Goal: Task Accomplishment & Management: Use online tool/utility

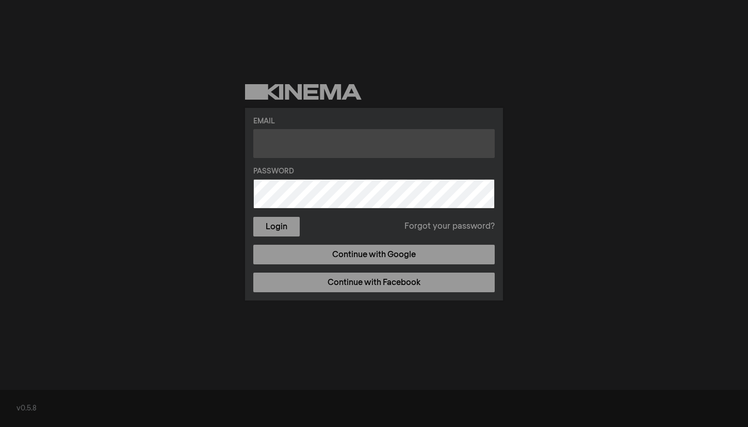
click at [273, 148] on input "text" at bounding box center [373, 143] width 241 height 29
type input "[EMAIL_ADDRESS][PERSON_NAME][DOMAIN_NAME]"
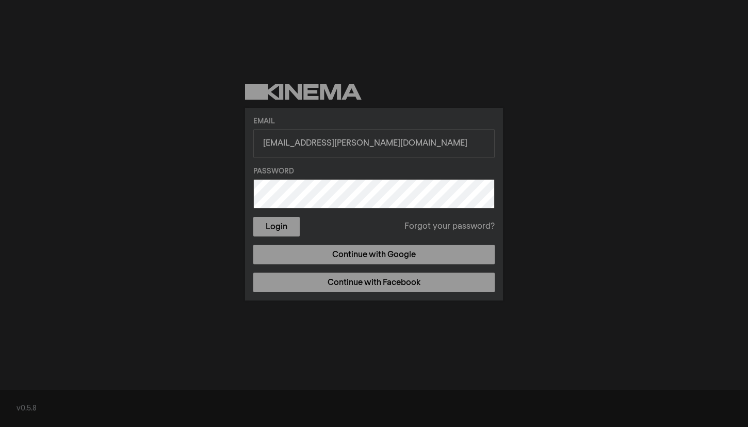
click at [253, 217] on button "Login" at bounding box center [276, 227] width 46 height 20
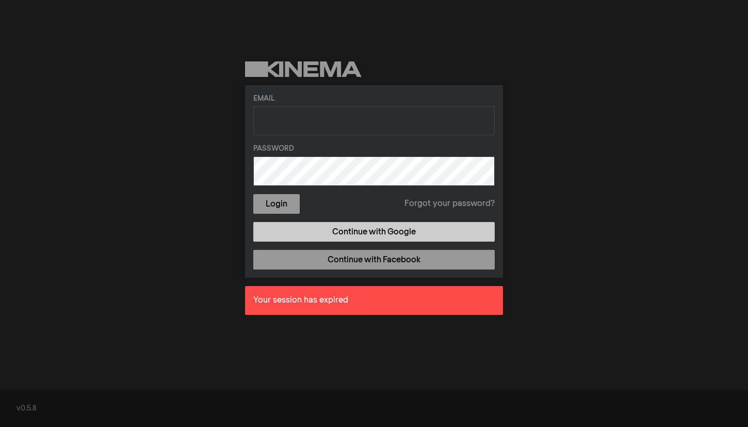
click at [363, 228] on link "Continue with Google" at bounding box center [373, 232] width 241 height 20
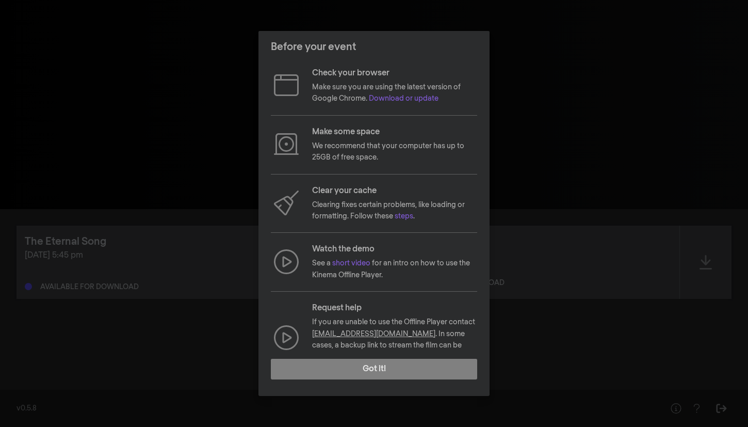
scroll to position [17, 0]
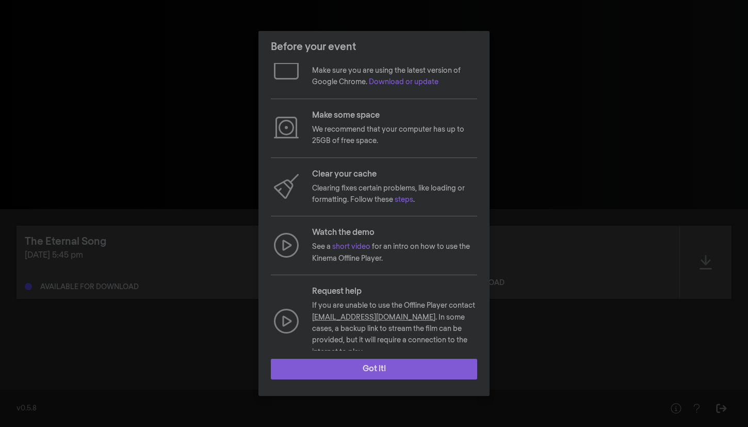
click at [407, 366] on button "Got it!" at bounding box center [374, 369] width 206 height 21
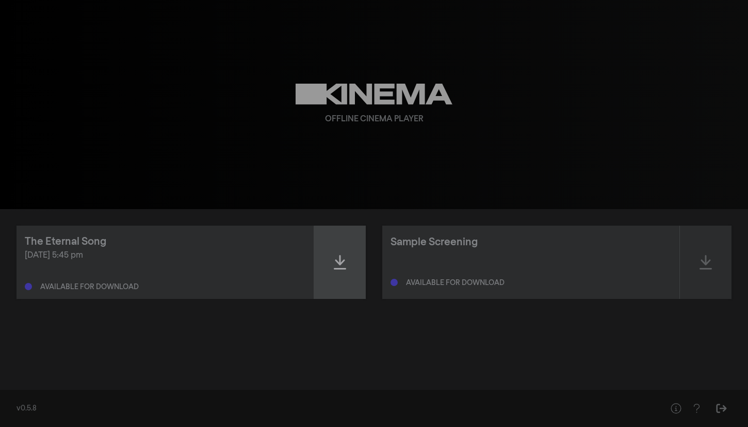
click at [336, 260] on icon at bounding box center [340, 262] width 12 height 14
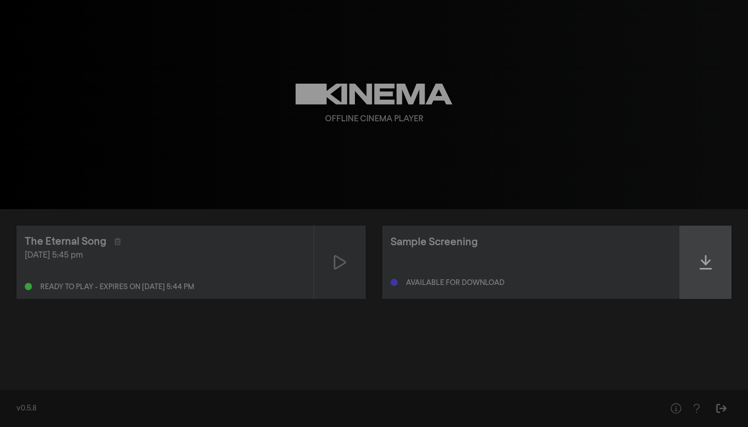
click at [707, 263] on icon at bounding box center [706, 262] width 12 height 14
